Goal: Task Accomplishment & Management: Complete application form

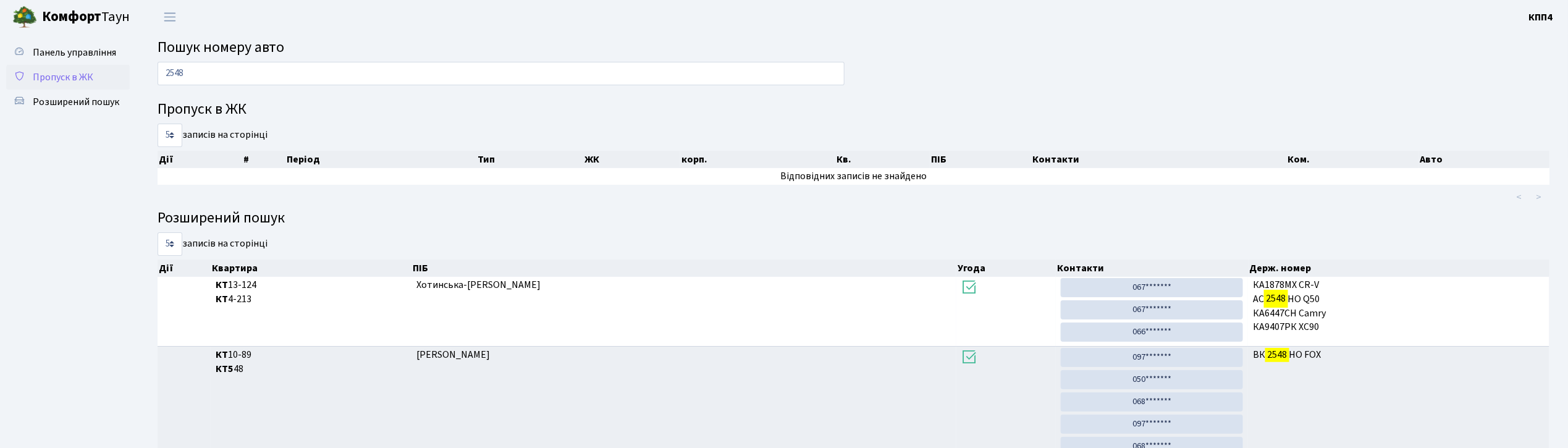
type input "2548"
click at [75, 72] on span "Пропуск в ЖК" at bounding box center [63, 77] width 60 height 13
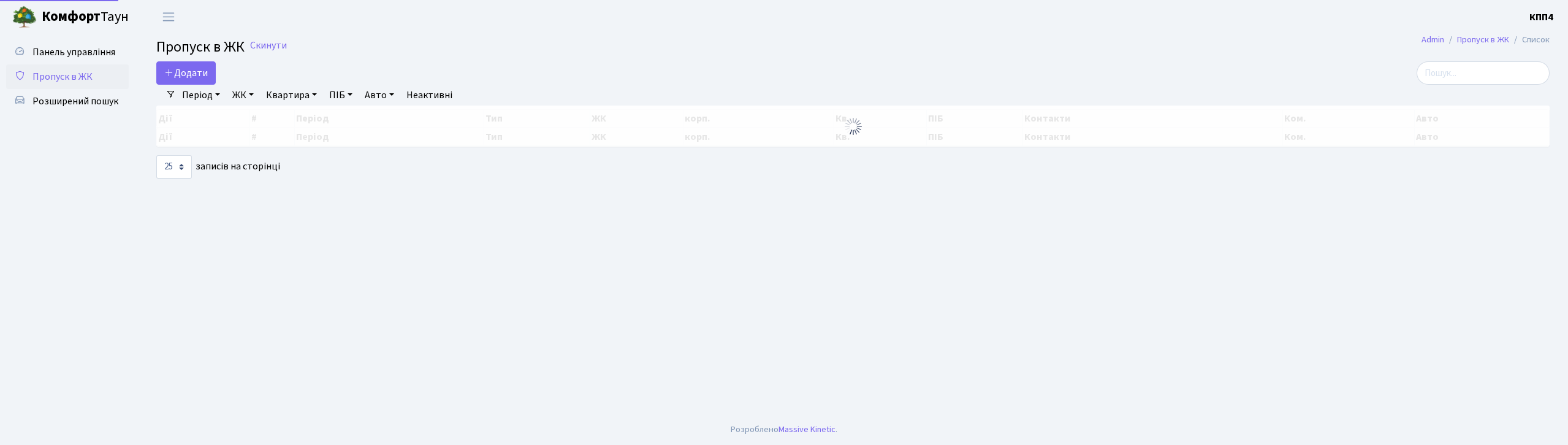
select select "25"
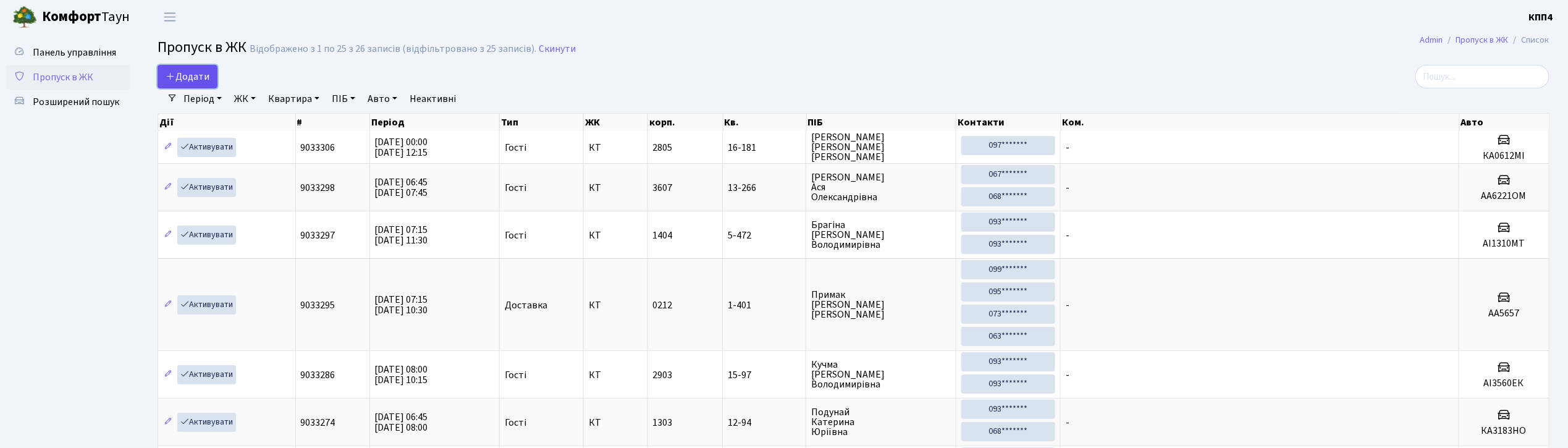
click at [206, 78] on span "Додати" at bounding box center [187, 77] width 44 height 13
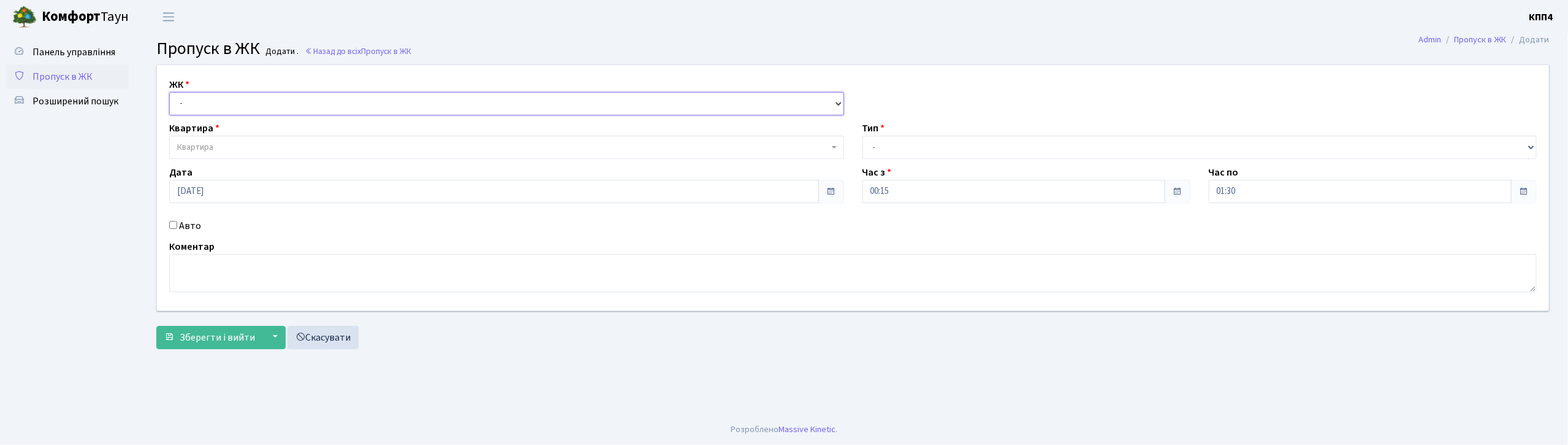
click at [199, 99] on select "- КТ, вул. Регенераторна, 4 КТ2, просп. Соборності, 17 КТ3, вул. Березнева, 16 …" at bounding box center [507, 103] width 675 height 23
select select "271"
click at [169, 92] on select "- КТ, вул. Регенераторна, 4 КТ2, просп. Соборності, 17 КТ3, вул. Березнева, 16 …" at bounding box center [507, 103] width 675 height 23
select select
click at [211, 140] on span "Квартира" at bounding box center [507, 147] width 675 height 23
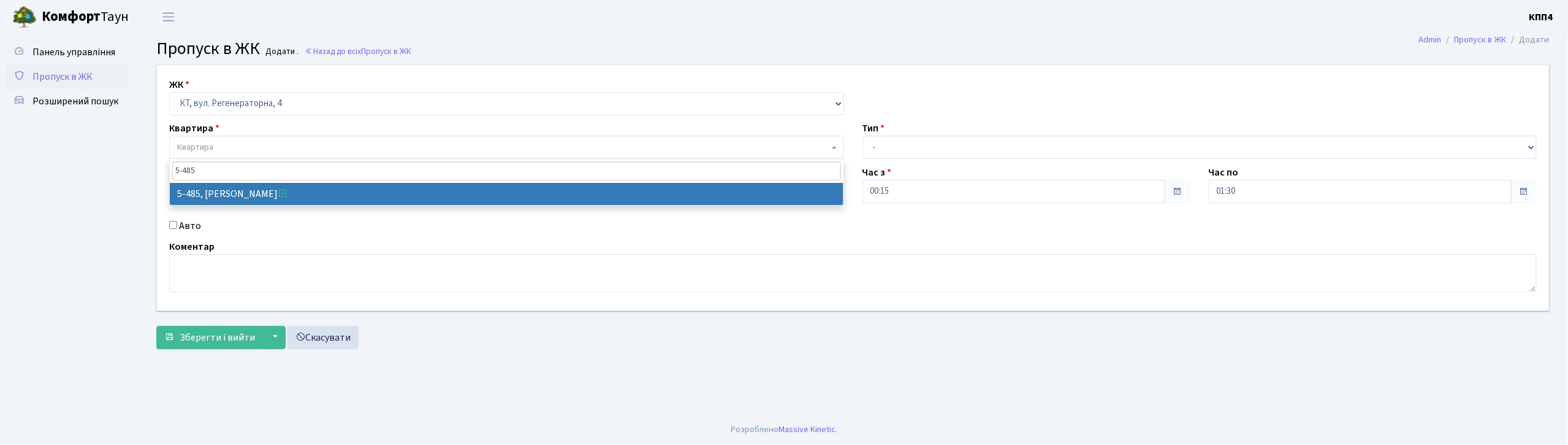
type input "5-485"
select select "2093"
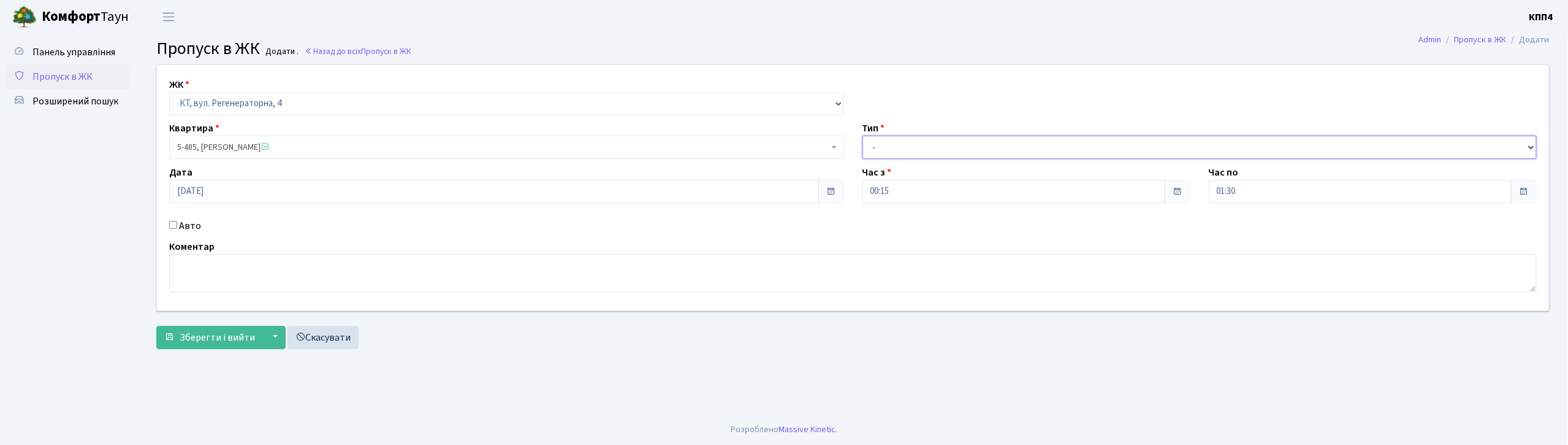
click at [876, 140] on select "- Доставка Таксі Гості Сервіс" at bounding box center [1200, 147] width 675 height 23
select select "3"
click at [863, 135] on select "- Доставка Таксі Гості Сервіс" at bounding box center [1200, 147] width 675 height 23
click at [173, 226] on input "Авто" at bounding box center [173, 225] width 8 height 8
checkbox input "true"
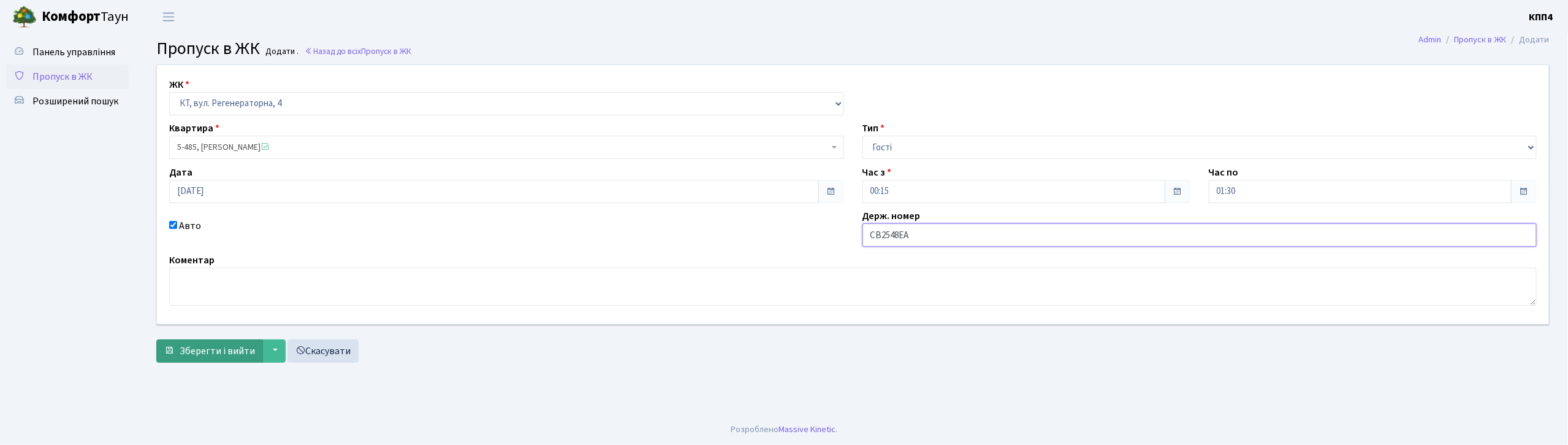
type input "СВ2548ЕА"
click at [192, 351] on span "Зберегти і вийти" at bounding box center [217, 351] width 75 height 13
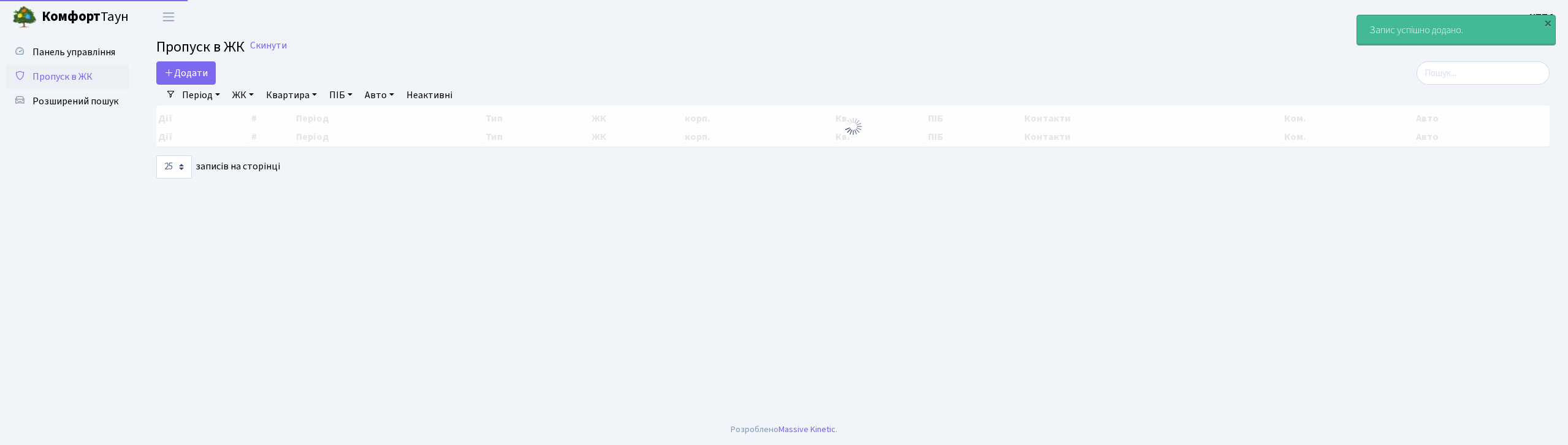
select select "25"
